Goal: Task Accomplishment & Management: Manage account settings

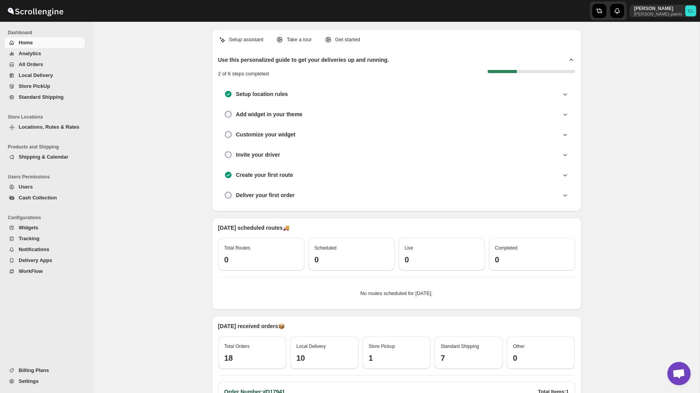
click at [40, 67] on span "All Orders" at bounding box center [31, 64] width 25 height 6
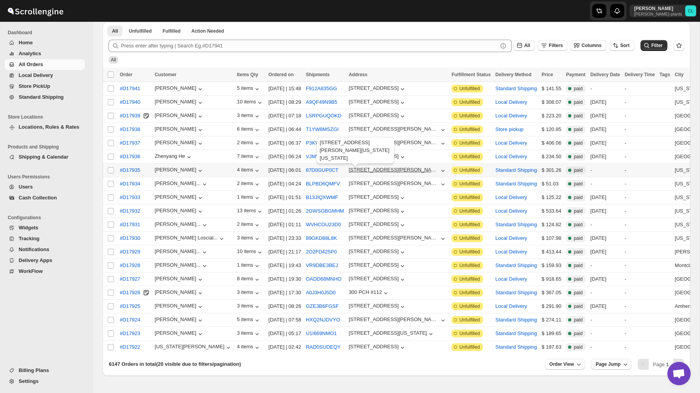
scroll to position [65, 0]
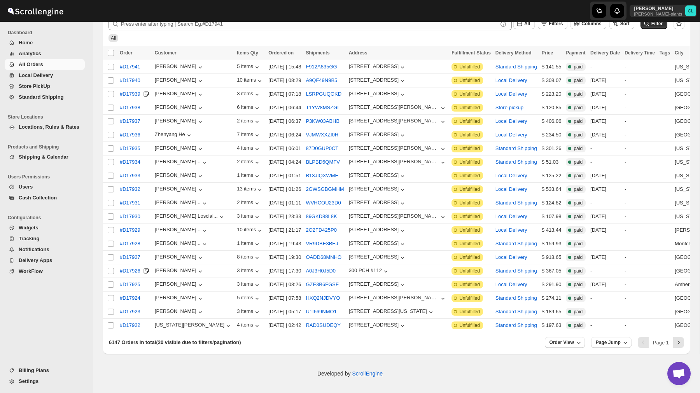
click at [568, 4] on div "Calvin Li da-hing-plants CL" at bounding box center [572, 11] width 257 height 22
click at [673, 13] on p "da-hing-plants" at bounding box center [659, 14] width 48 height 5
click at [668, 88] on span "Logout" at bounding box center [669, 85] width 16 height 6
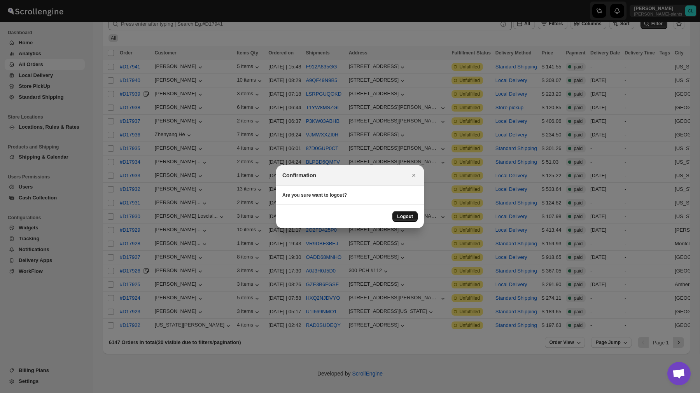
click at [400, 214] on span "Logout" at bounding box center [405, 217] width 16 height 6
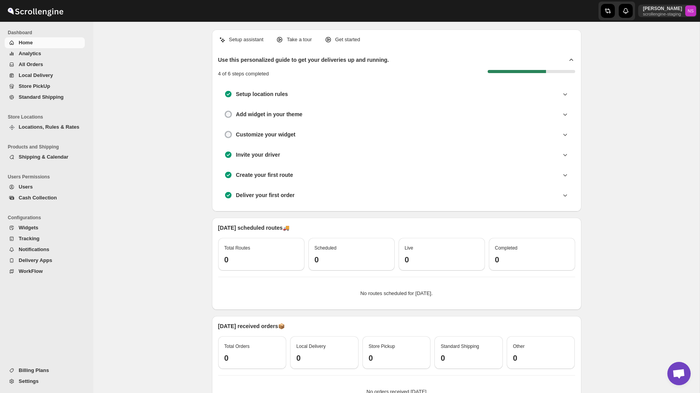
click at [38, 384] on span "Settings" at bounding box center [29, 382] width 20 height 6
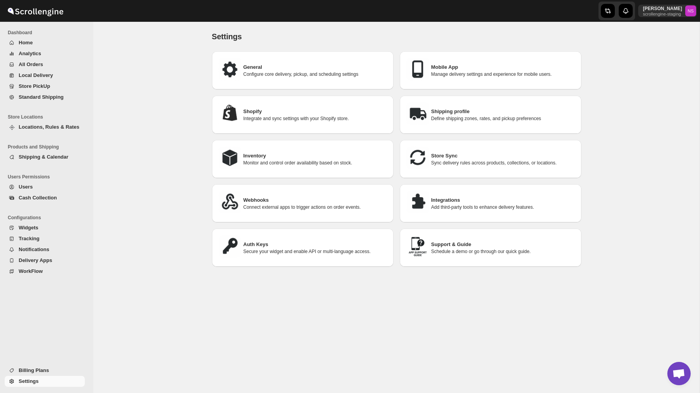
click at [305, 236] on div "Auth Keys Secure your widget and enable API or multi-language access." at bounding box center [302, 248] width 169 height 26
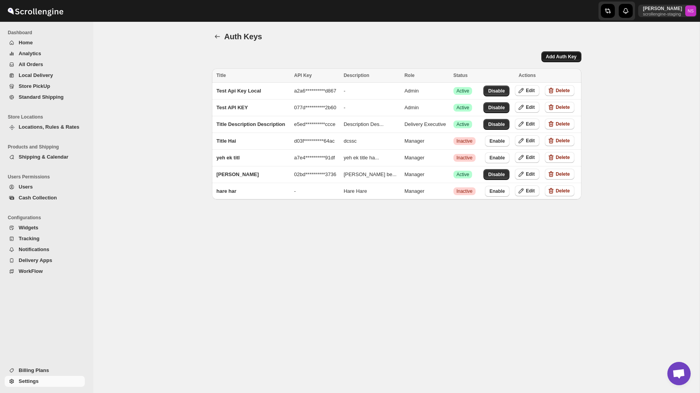
click at [557, 58] on span "Add Auth Key" at bounding box center [561, 57] width 31 height 6
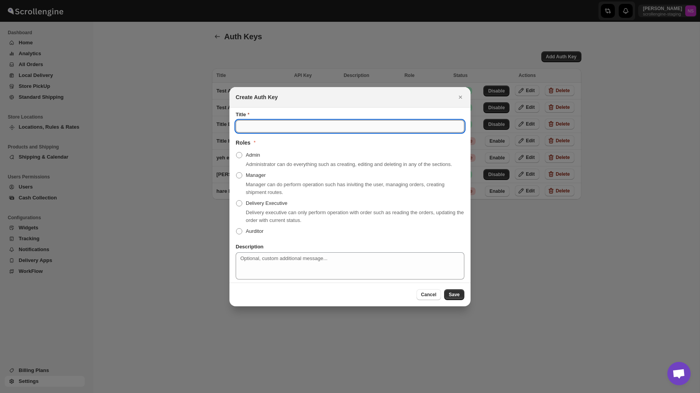
click at [338, 122] on input "Title" at bounding box center [350, 126] width 229 height 12
type input "Test APi Key"
click at [241, 152] on span ":r36:" at bounding box center [239, 155] width 6 height 6
click at [237, 152] on input "Admin" at bounding box center [236, 152] width 0 height 0
radio input "true"
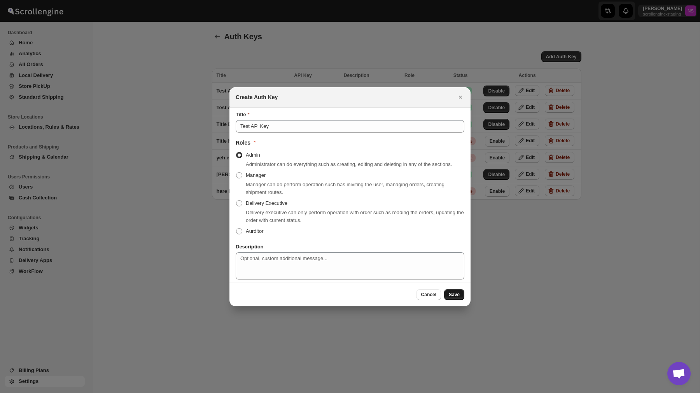
click at [456, 298] on span "Save" at bounding box center [454, 295] width 11 height 6
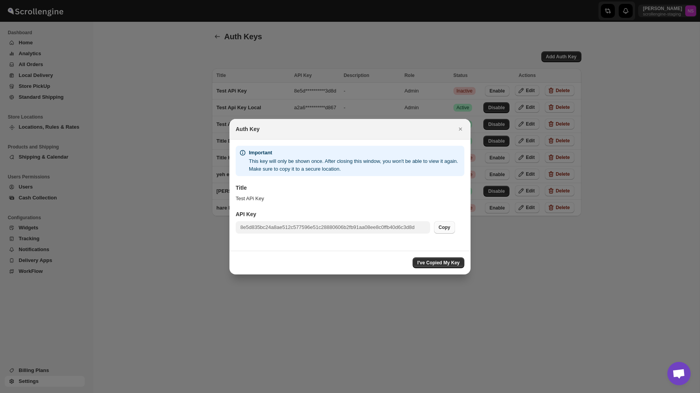
click at [447, 223] on button "Copy" at bounding box center [444, 227] width 21 height 12
click at [442, 266] on button "I've Copied My Key" at bounding box center [439, 263] width 52 height 11
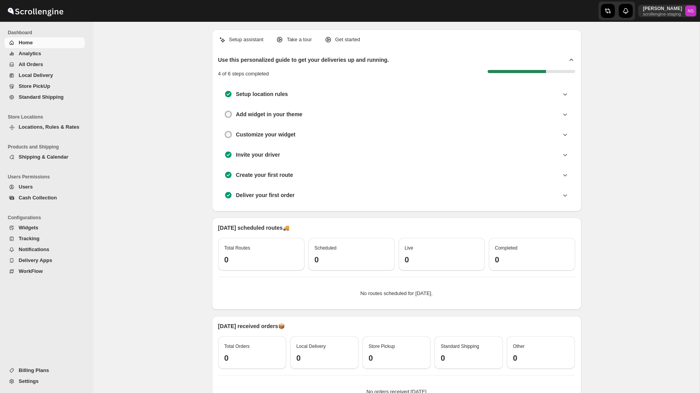
click at [35, 378] on span "Settings" at bounding box center [51, 382] width 65 height 8
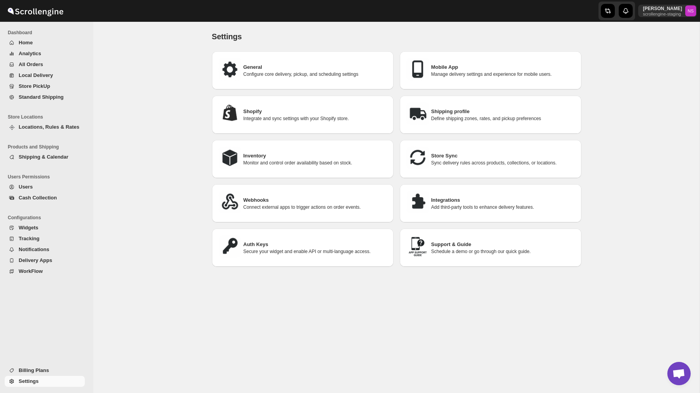
click at [298, 253] on div "Auth Keys Secure your widget and enable API or multi-language access." at bounding box center [302, 248] width 169 height 26
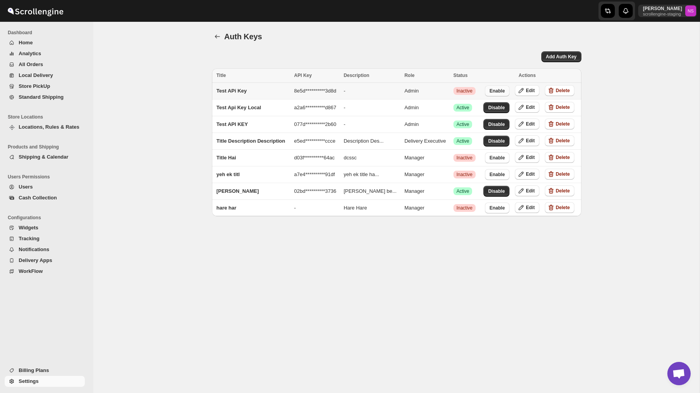
click at [497, 91] on span "Enable" at bounding box center [497, 91] width 15 height 6
click at [56, 54] on span "Analytics" at bounding box center [51, 54] width 65 height 8
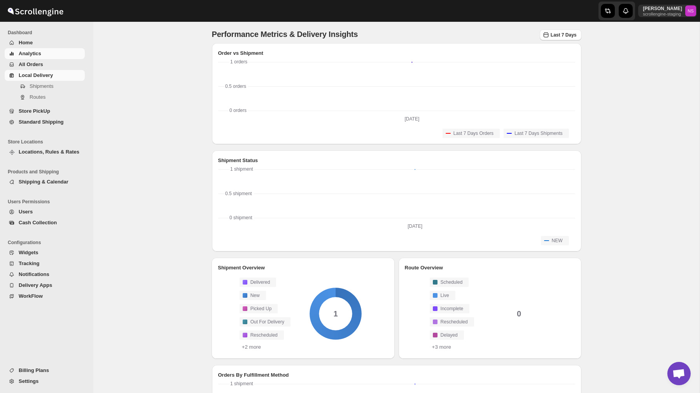
click at [53, 68] on span "All Orders" at bounding box center [51, 65] width 65 height 8
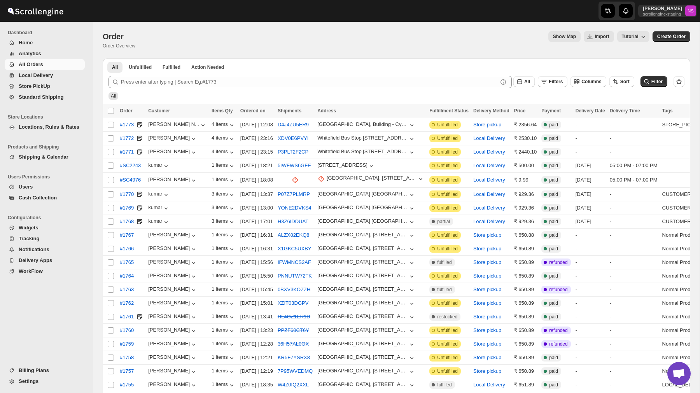
click at [246, 61] on ul "All Unfulfilled Fulfilled Action Needed Tab Filters" at bounding box center [397, 66] width 582 height 11
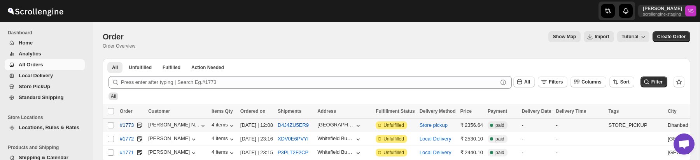
click at [130, 124] on span "#1773" at bounding box center [127, 125] width 14 height 8
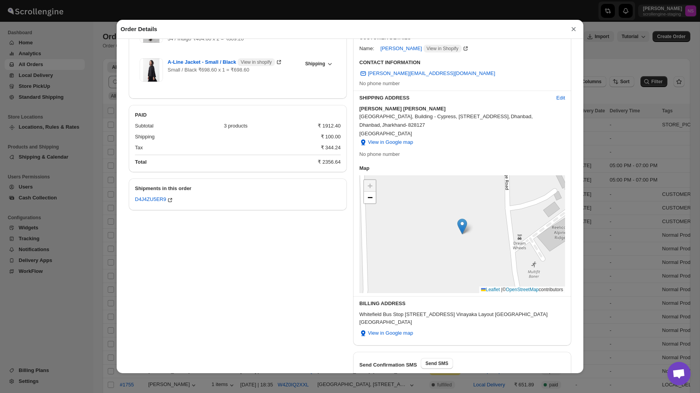
scroll to position [146, 0]
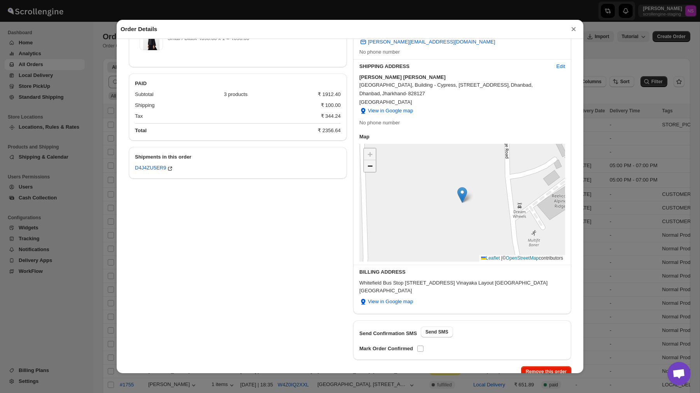
click at [368, 169] on span "−" at bounding box center [370, 166] width 5 height 10
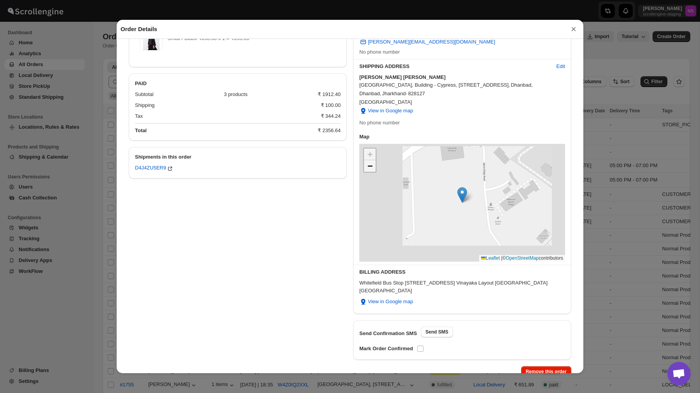
click at [368, 169] on span "−" at bounding box center [370, 166] width 5 height 10
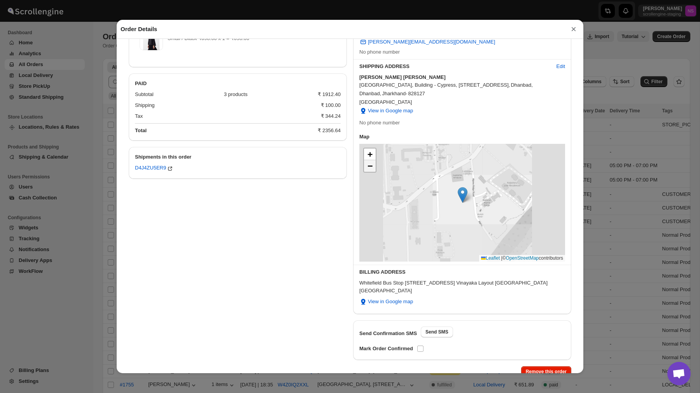
click at [368, 169] on span "−" at bounding box center [370, 166] width 5 height 10
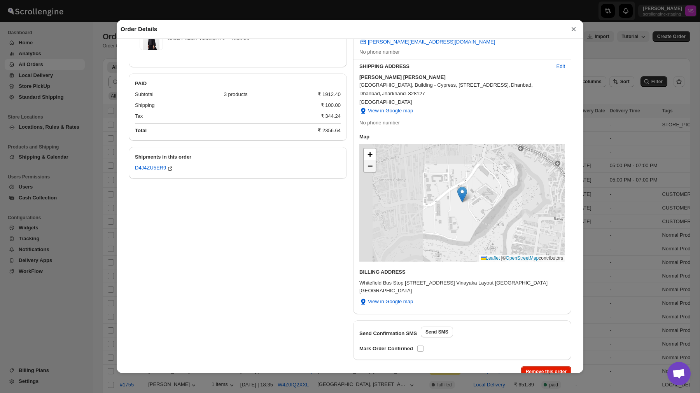
click at [368, 169] on span "−" at bounding box center [370, 166] width 5 height 10
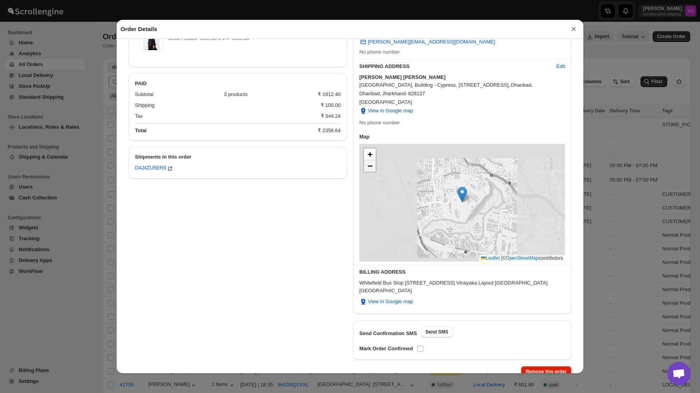
click at [368, 169] on span "−" at bounding box center [370, 166] width 5 height 10
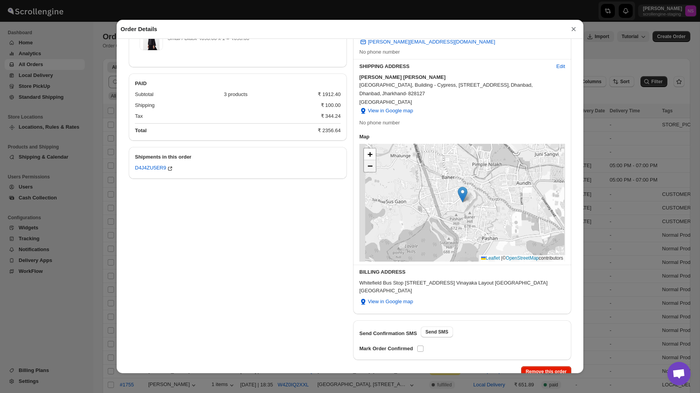
click at [368, 169] on span "−" at bounding box center [370, 166] width 5 height 10
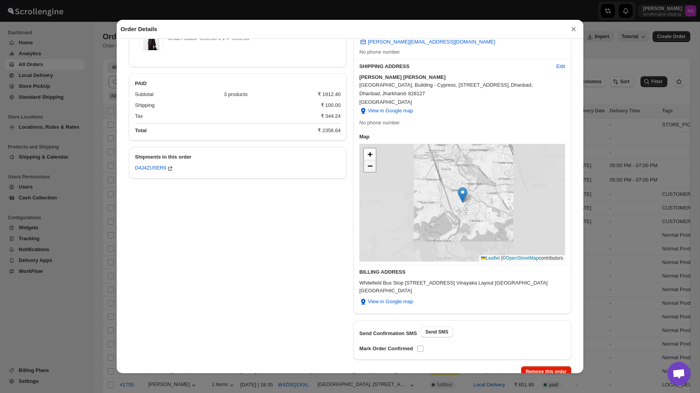
click at [368, 169] on span "−" at bounding box center [370, 166] width 5 height 10
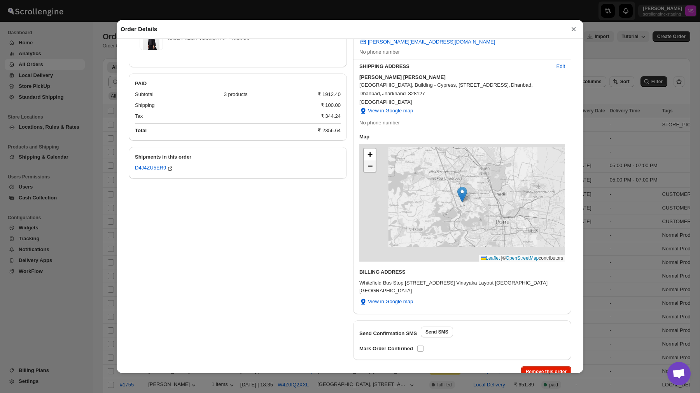
click at [368, 169] on span "−" at bounding box center [370, 166] width 5 height 10
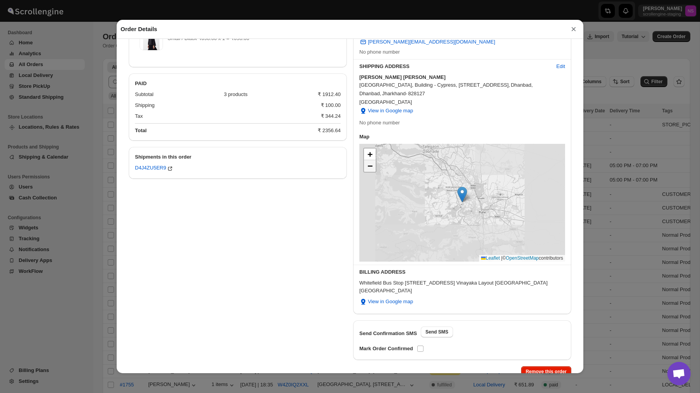
click at [368, 169] on span "−" at bounding box center [370, 166] width 5 height 10
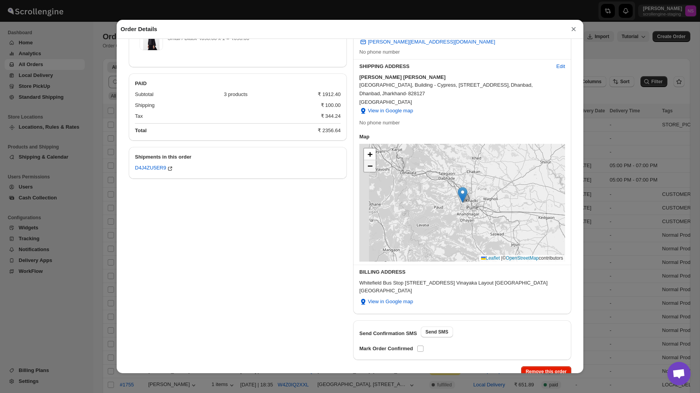
click at [368, 169] on span "−" at bounding box center [370, 166] width 5 height 10
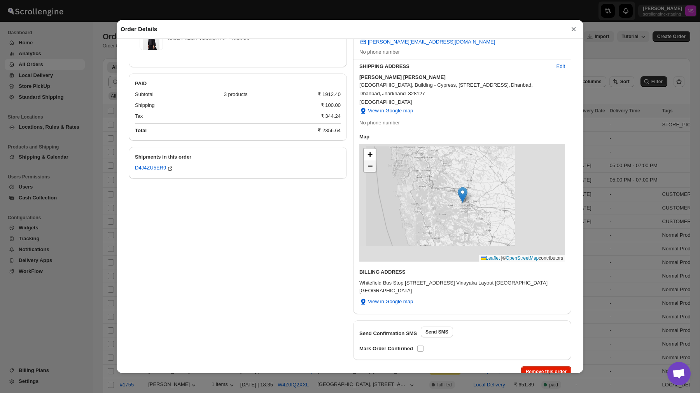
click at [368, 169] on span "−" at bounding box center [370, 166] width 5 height 10
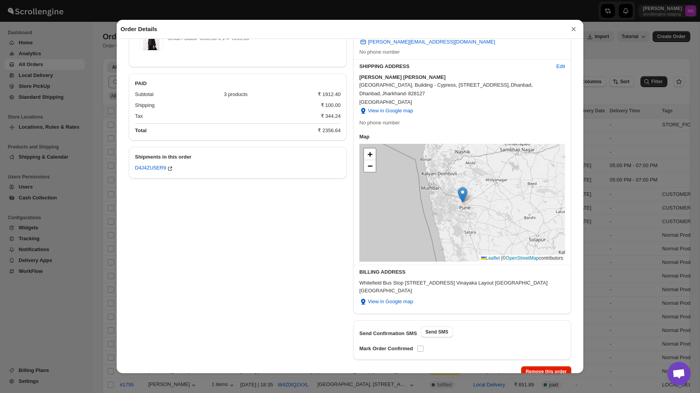
click at [575, 27] on button "×" at bounding box center [574, 29] width 12 height 11
